Goal: Information Seeking & Learning: Learn about a topic

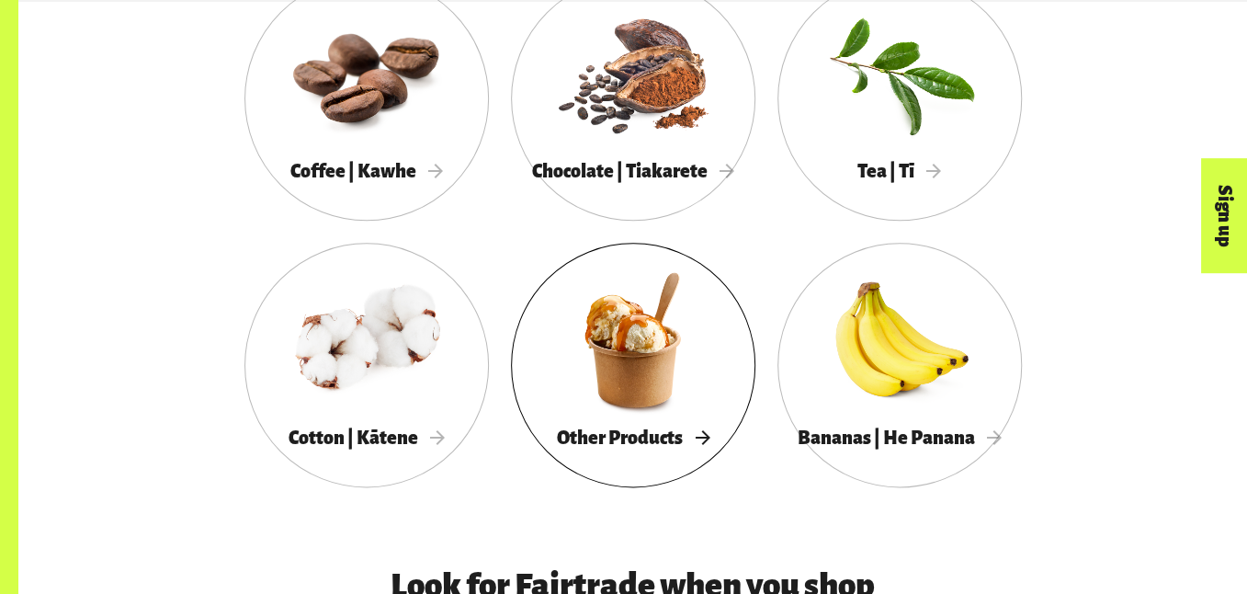
scroll to position [1103, 0]
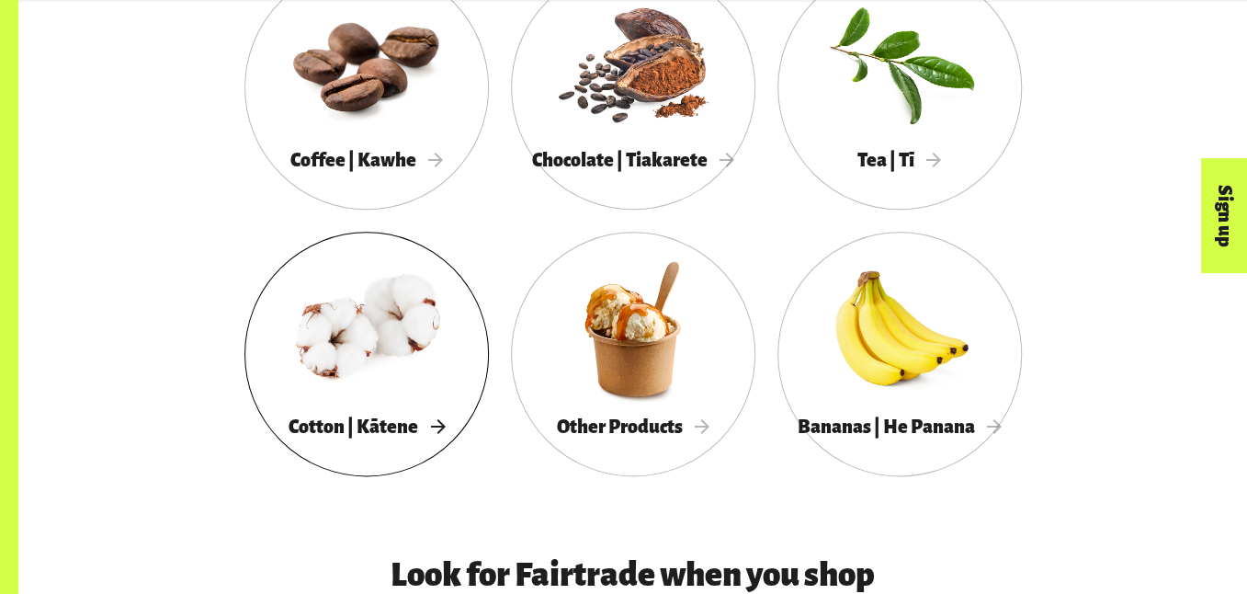
click at [360, 340] on div at bounding box center [366, 328] width 244 height 159
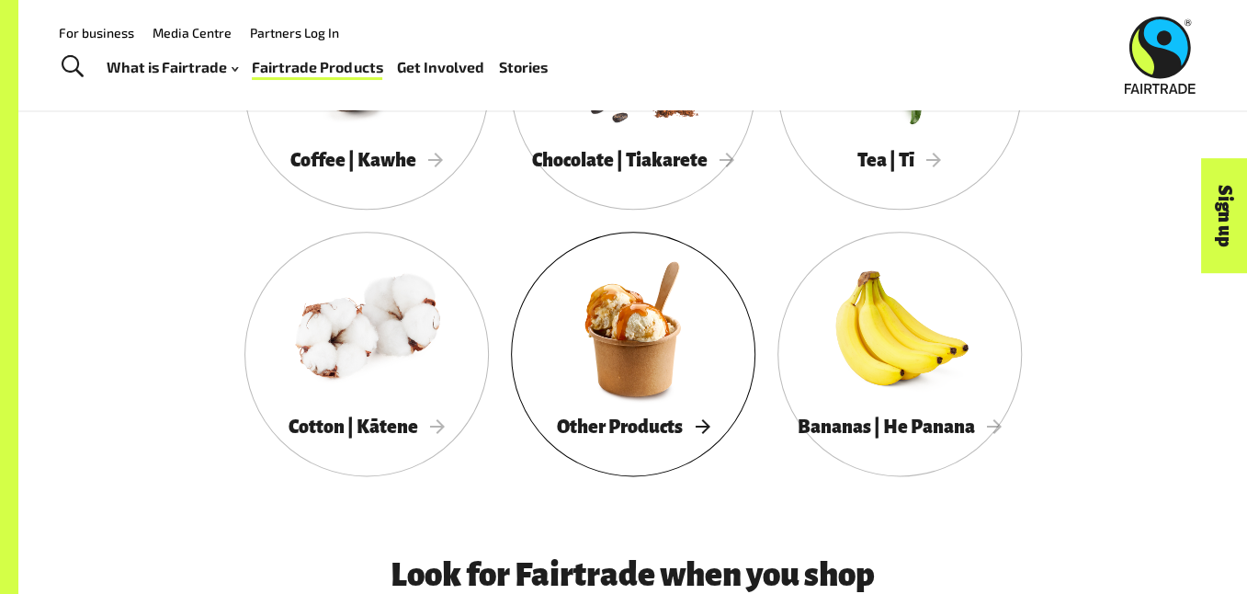
click at [629, 357] on div at bounding box center [633, 328] width 244 height 159
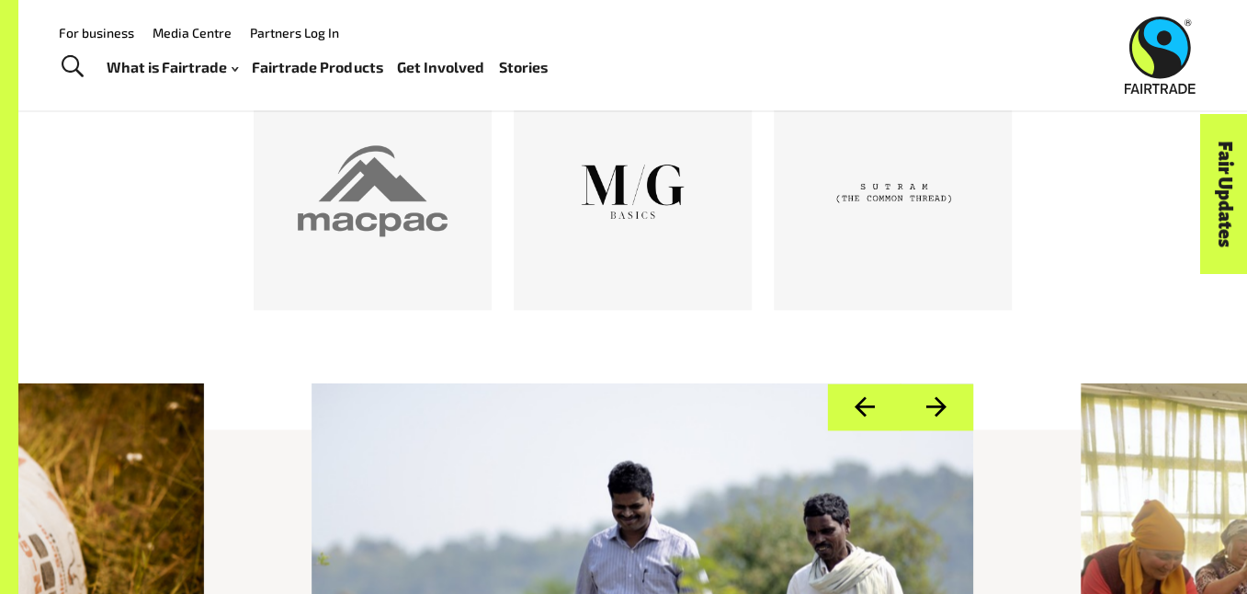
scroll to position [919, 0]
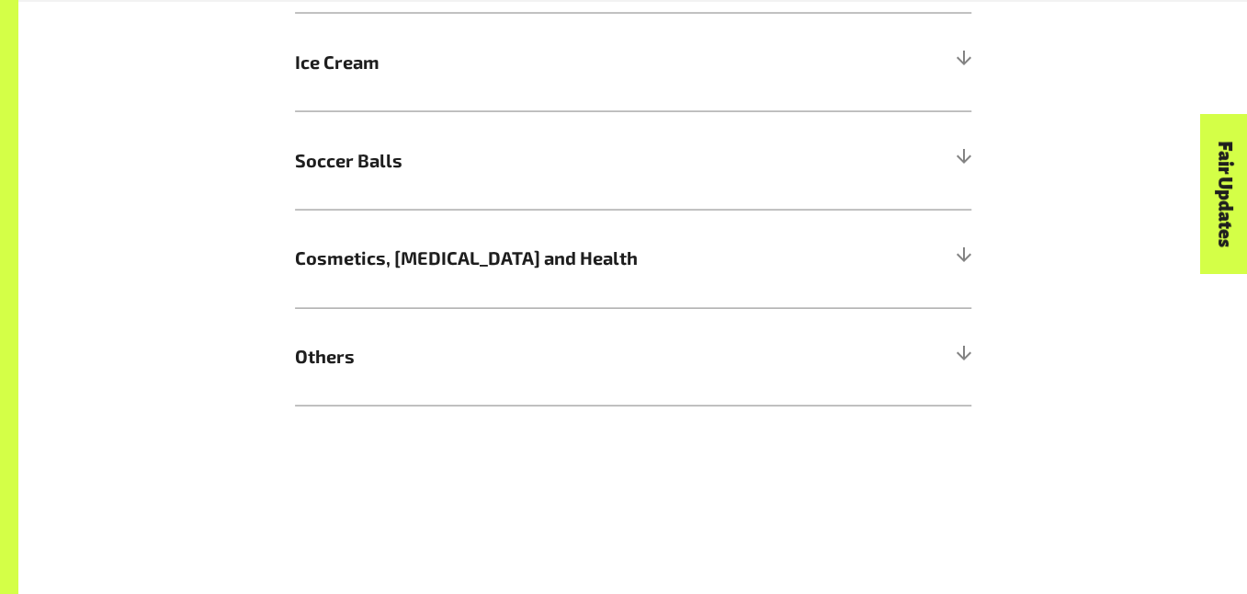
scroll to position [1930, 0]
click at [966, 155] on div at bounding box center [963, 159] width 17 height 17
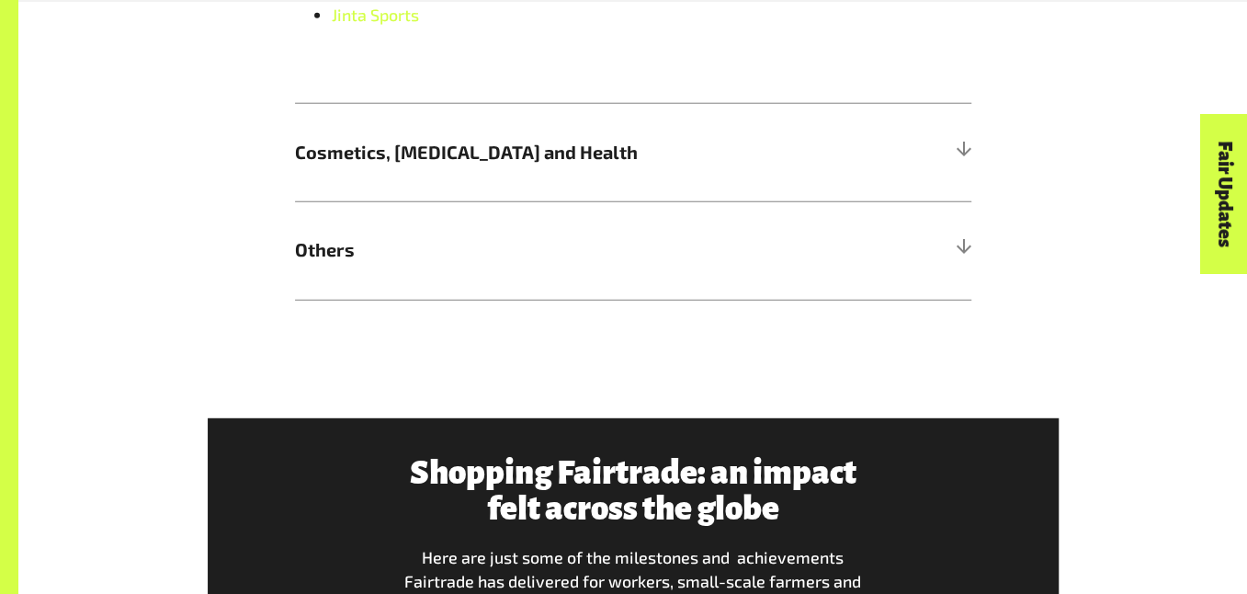
scroll to position [2573, 0]
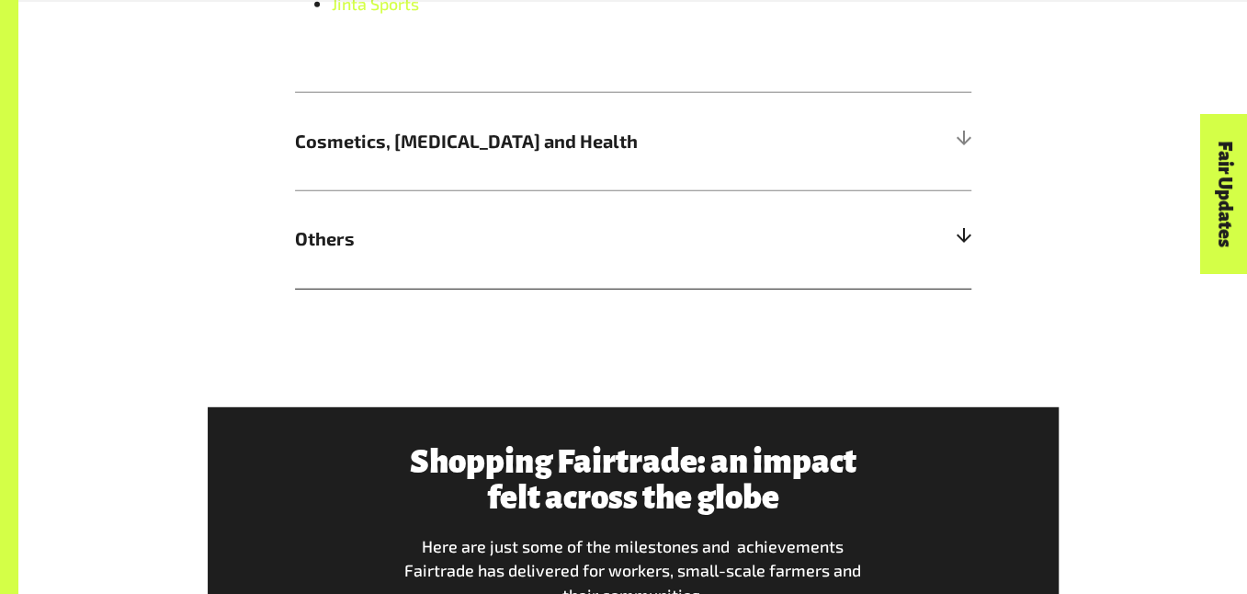
click at [963, 231] on div at bounding box center [963, 239] width 17 height 17
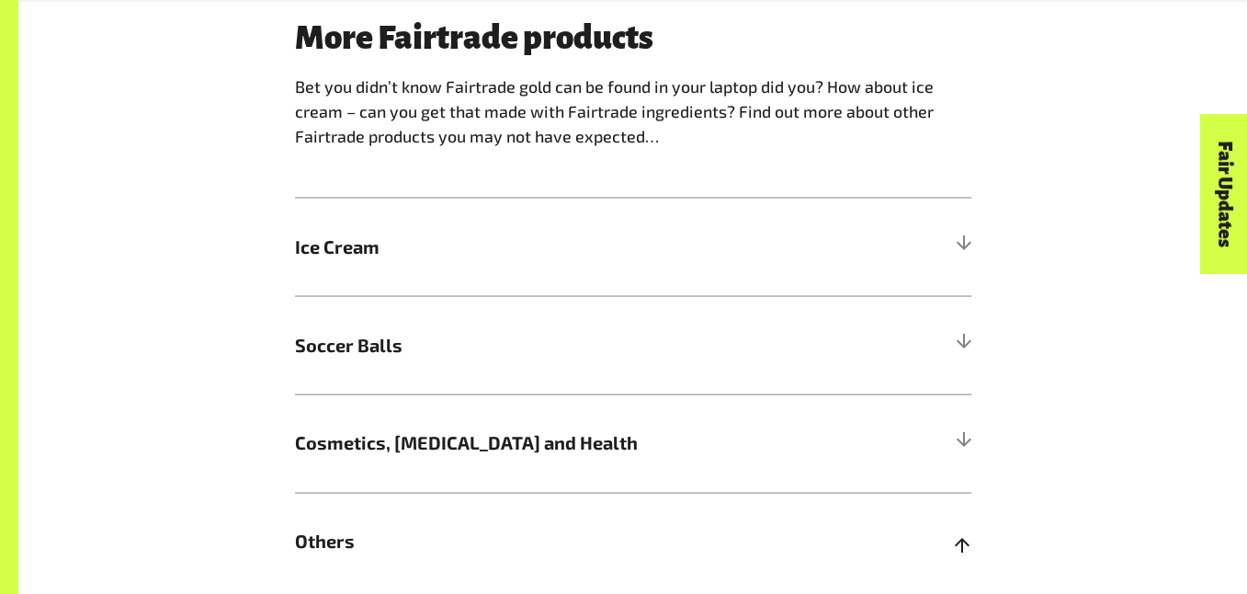
scroll to position [1746, 0]
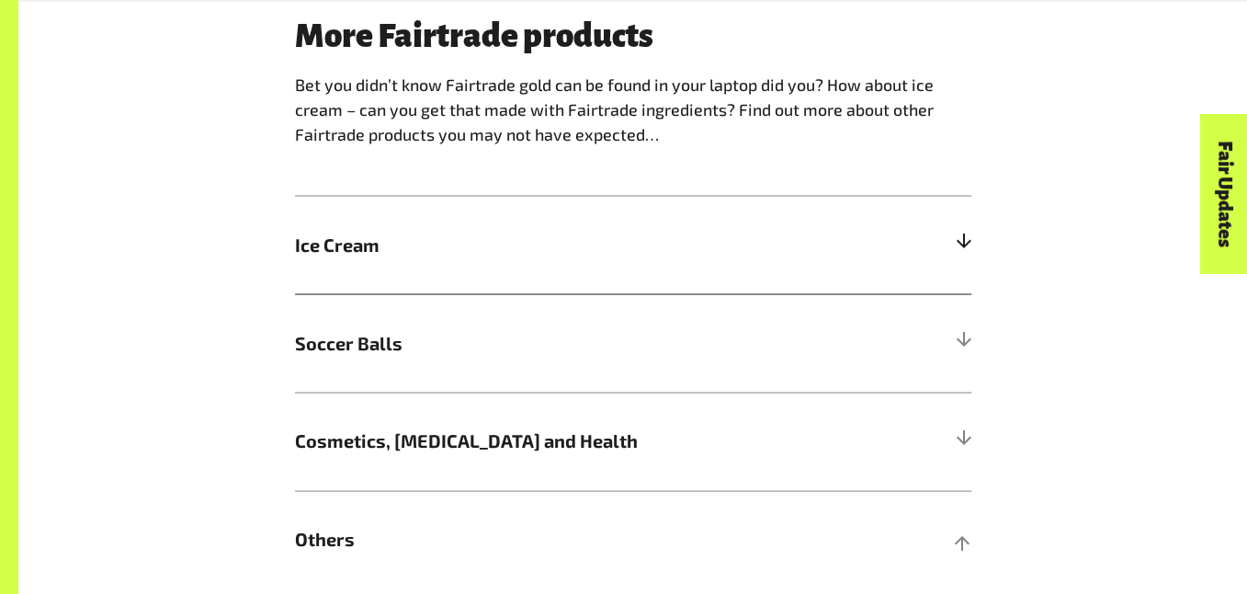
click at [956, 244] on div at bounding box center [963, 244] width 17 height 17
